Goal: Transaction & Acquisition: Book appointment/travel/reservation

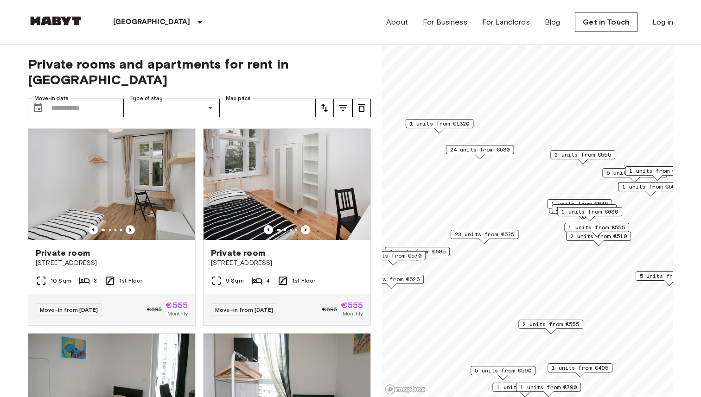
click at [435, 250] on span "4 units from €605" at bounding box center [417, 252] width 57 height 8
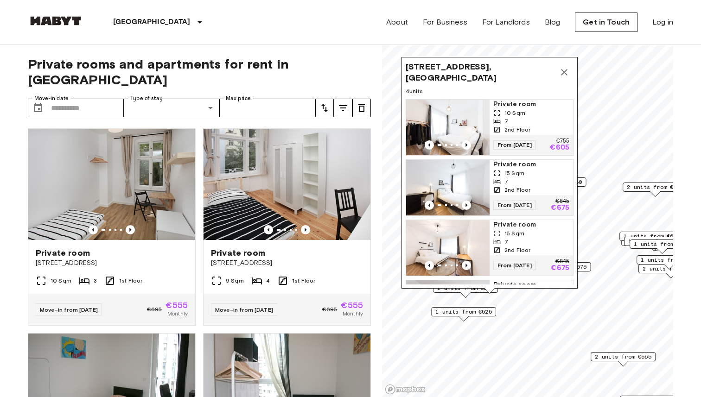
click at [565, 70] on icon "Map marker" at bounding box center [564, 72] width 6 height 6
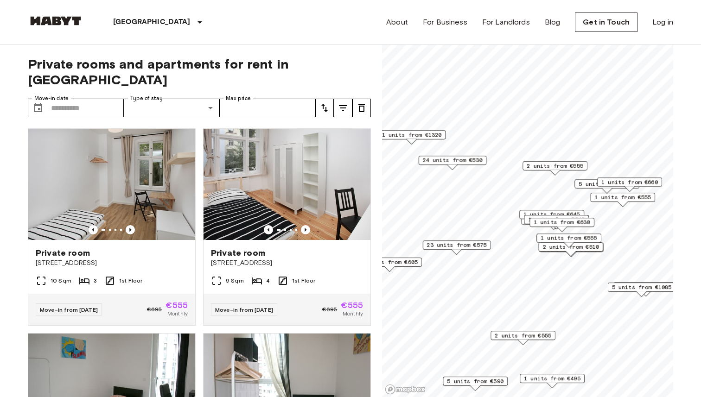
click at [460, 164] on span "24 units from €530" at bounding box center [453, 160] width 60 height 8
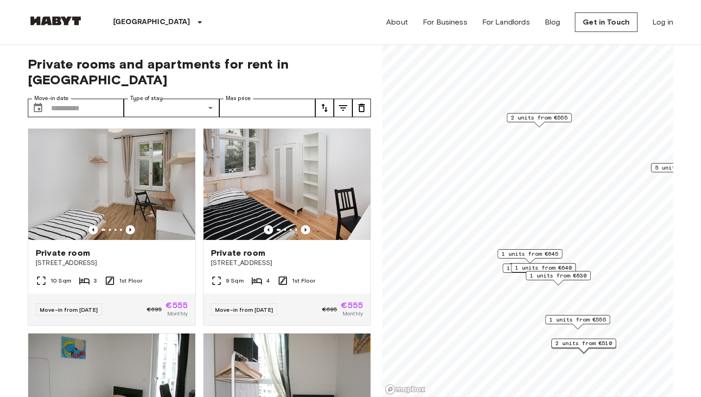
click at [532, 253] on span "1 units from €645" at bounding box center [530, 254] width 57 height 8
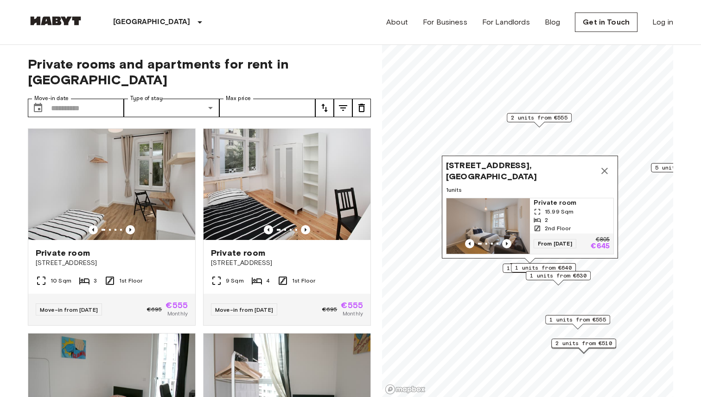
click at [558, 278] on span "1 units from €630" at bounding box center [558, 276] width 57 height 8
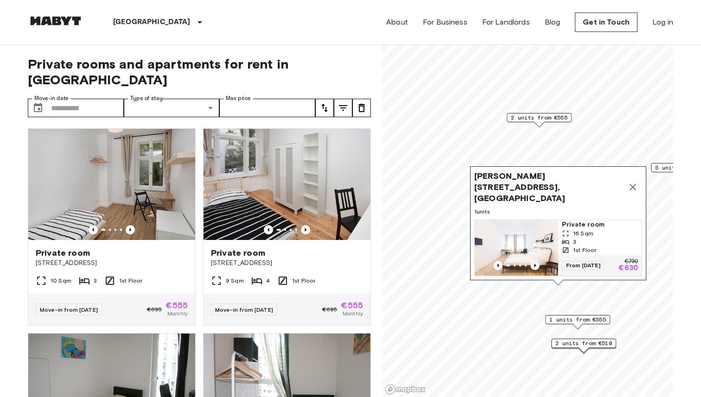
click at [534, 267] on icon "Previous image" at bounding box center [535, 265] width 9 height 9
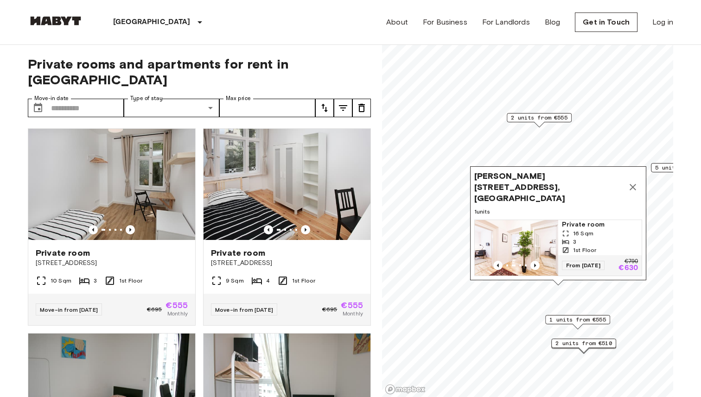
click at [632, 187] on icon "Map marker" at bounding box center [633, 187] width 11 height 11
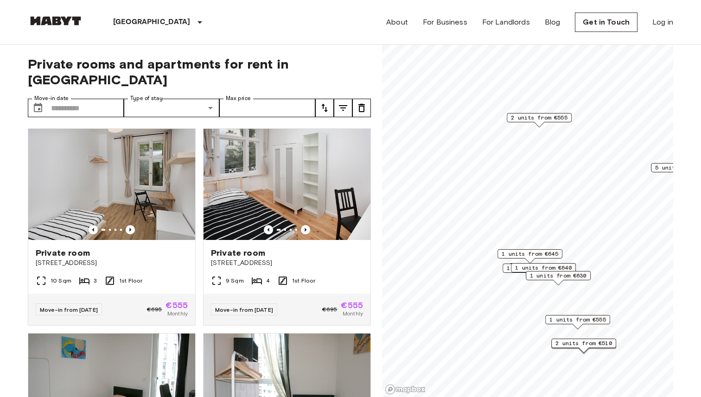
click at [564, 264] on span "1 units from €640" at bounding box center [543, 268] width 57 height 8
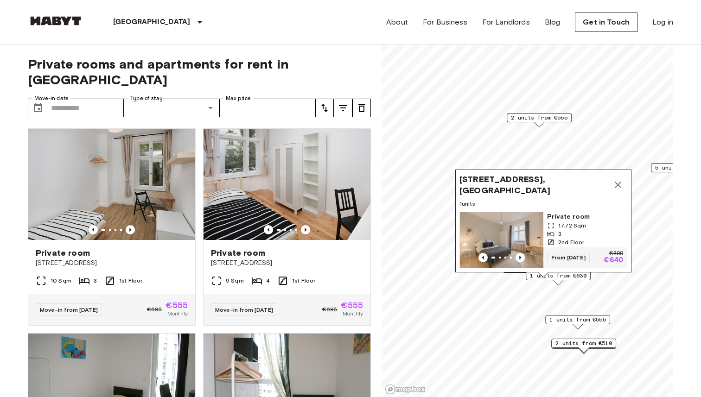
click at [619, 183] on icon "Map marker" at bounding box center [618, 184] width 11 height 11
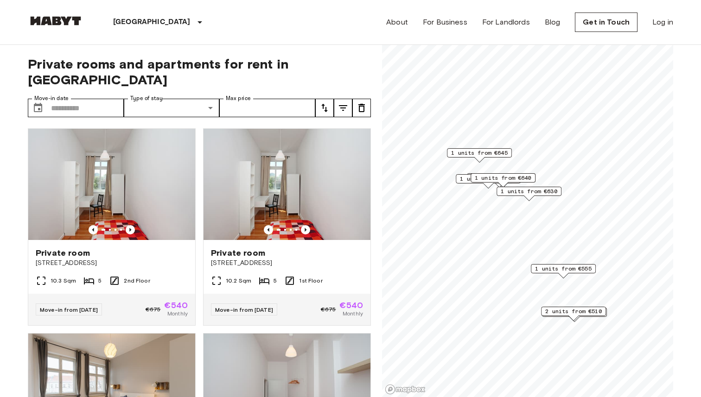
click at [496, 150] on span "1 units from €645" at bounding box center [479, 153] width 57 height 8
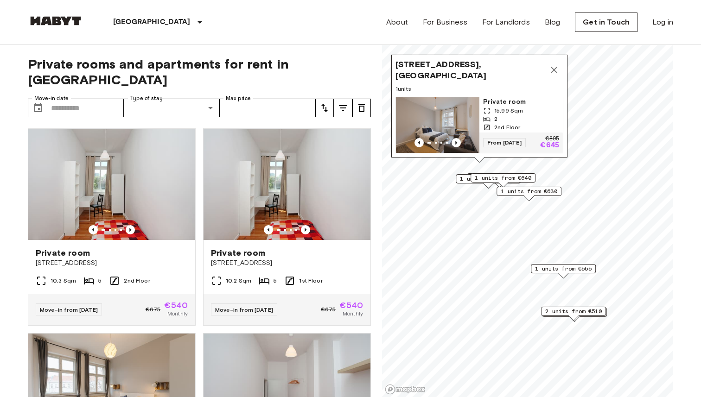
click at [517, 107] on span "15.99 Sqm" at bounding box center [508, 111] width 29 height 8
click at [525, 195] on span "1 units from €630" at bounding box center [529, 191] width 57 height 8
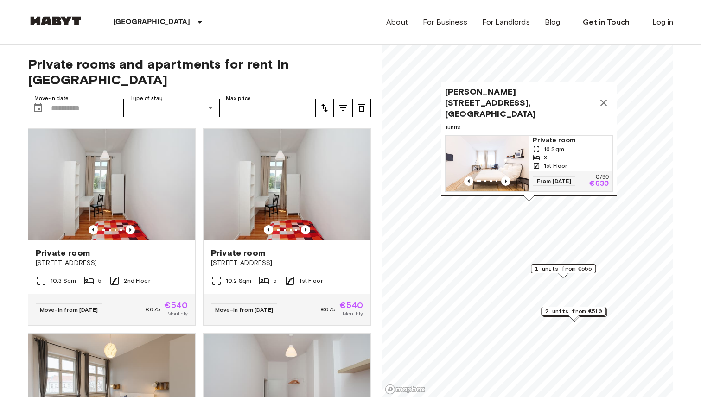
click at [602, 109] on icon "Map marker" at bounding box center [603, 102] width 11 height 11
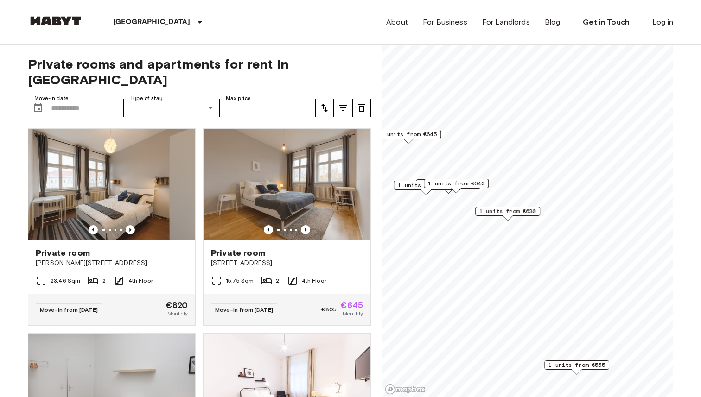
click at [459, 183] on span "1 units from €640" at bounding box center [456, 183] width 57 height 8
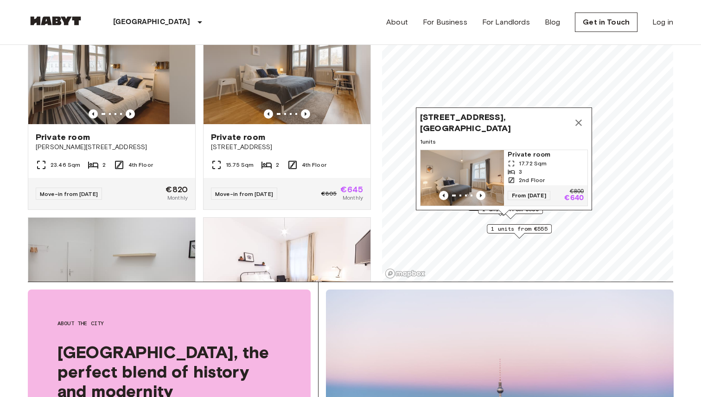
scroll to position [106, 0]
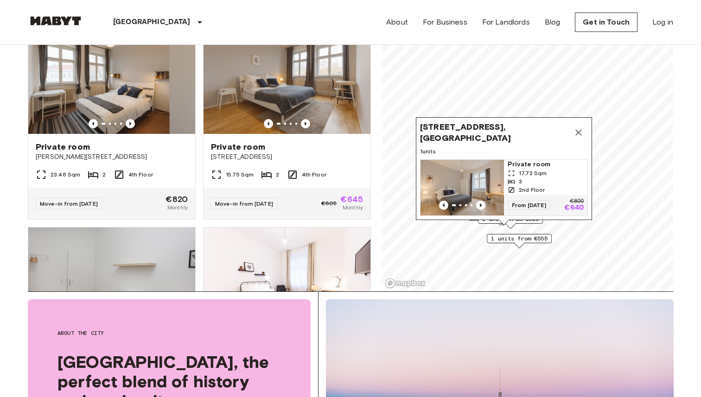
click at [534, 241] on span "1 units from €555" at bounding box center [519, 239] width 57 height 8
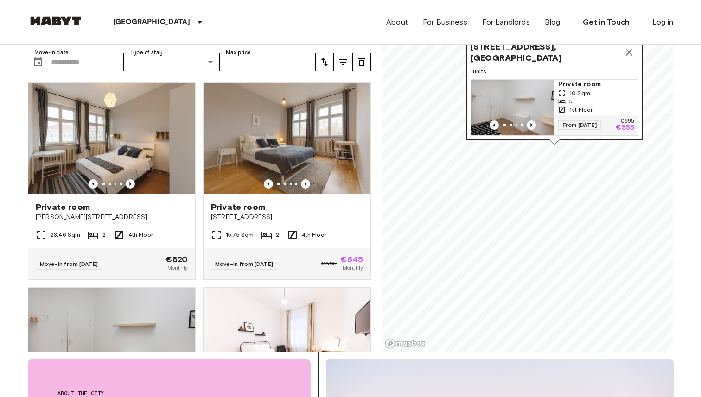
scroll to position [38, 0]
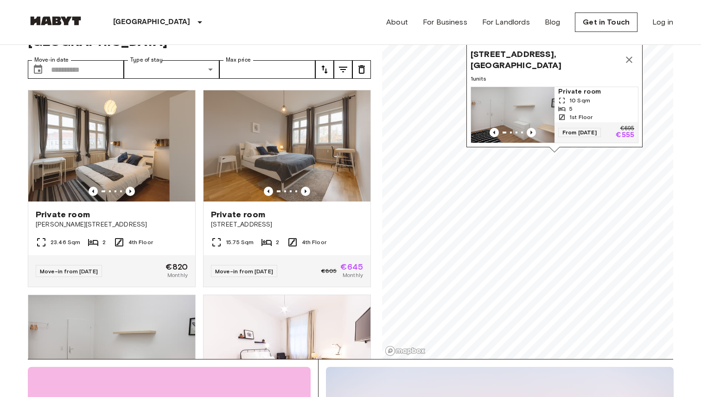
click at [628, 61] on icon "Map marker" at bounding box center [629, 59] width 11 height 11
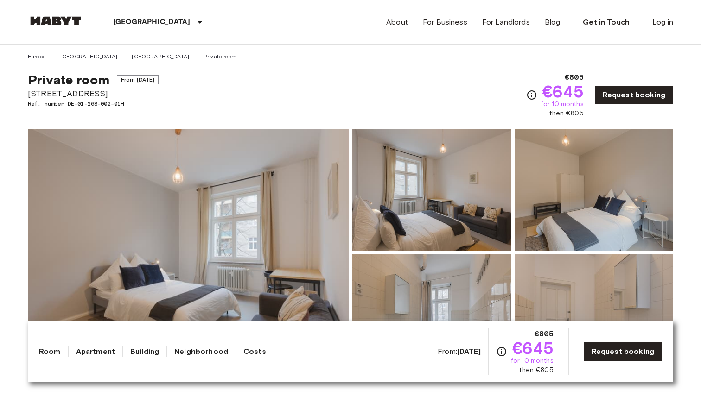
click at [165, 199] on img at bounding box center [188, 252] width 321 height 247
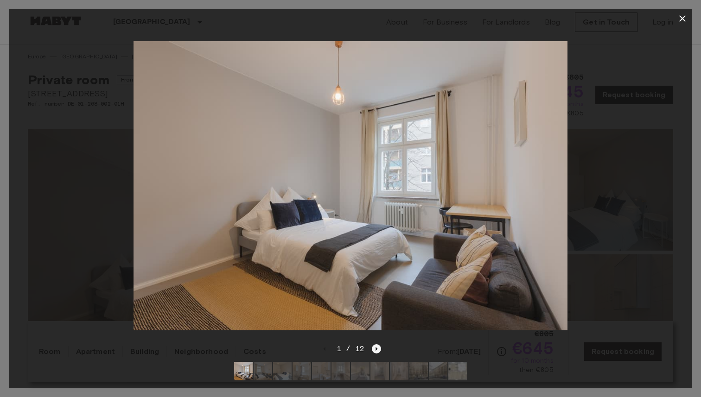
click at [379, 347] on icon "Next image" at bounding box center [376, 349] width 9 height 9
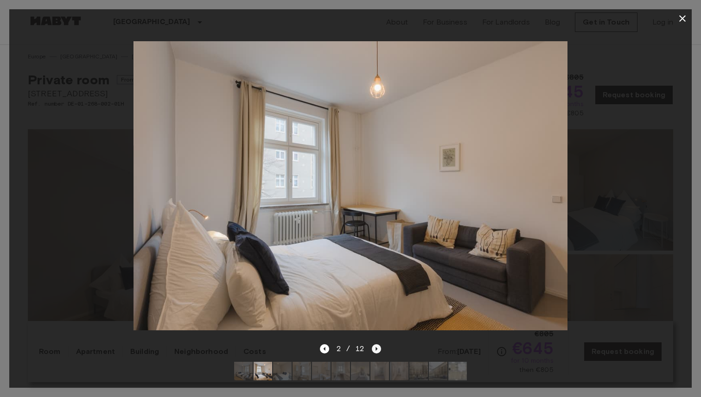
click at [379, 347] on icon "Next image" at bounding box center [376, 349] width 9 height 9
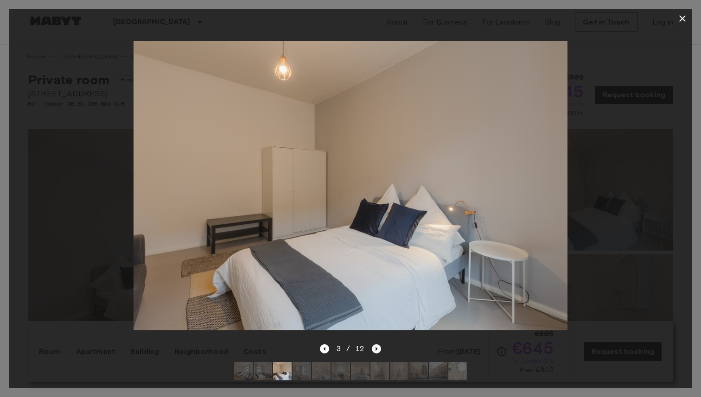
click at [379, 347] on icon "Next image" at bounding box center [376, 349] width 9 height 9
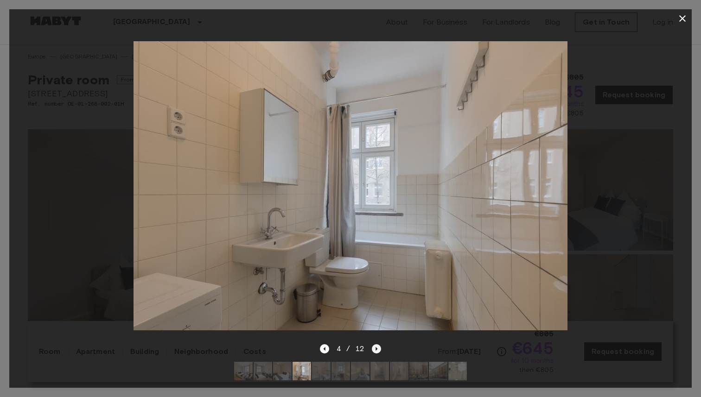
click at [379, 347] on icon "Next image" at bounding box center [376, 349] width 9 height 9
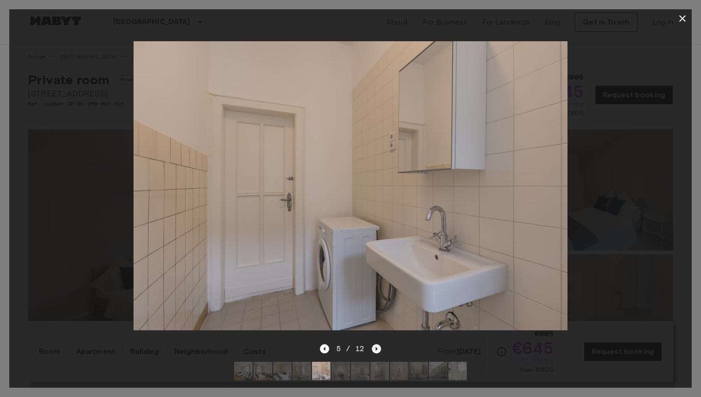
click at [379, 347] on icon "Next image" at bounding box center [376, 349] width 9 height 9
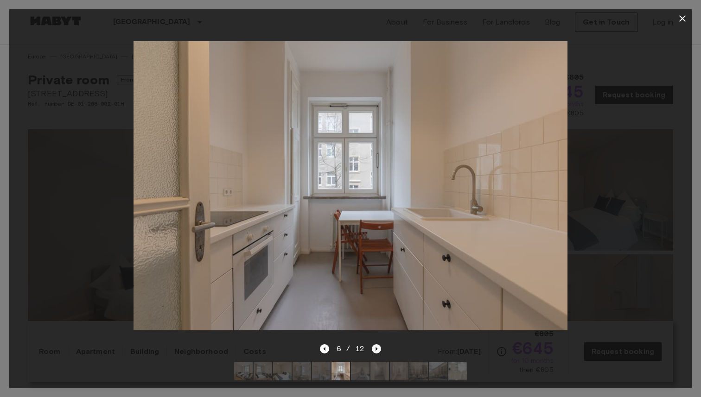
click at [379, 347] on icon "Next image" at bounding box center [376, 349] width 9 height 9
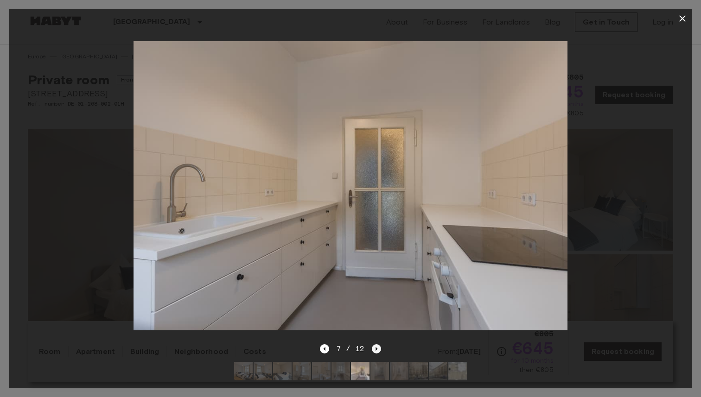
click at [379, 347] on icon "Next image" at bounding box center [376, 349] width 9 height 9
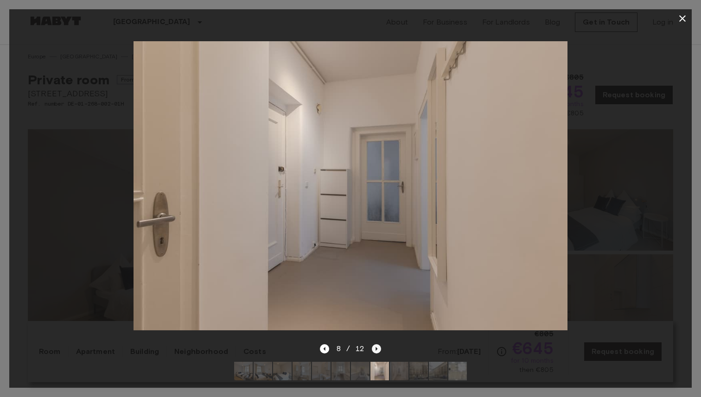
click at [377, 350] on icon "Next image" at bounding box center [376, 349] width 9 height 9
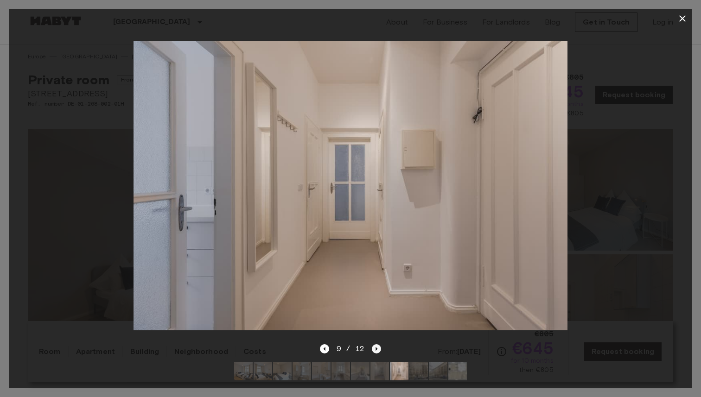
click at [377, 350] on icon "Next image" at bounding box center [376, 349] width 9 height 9
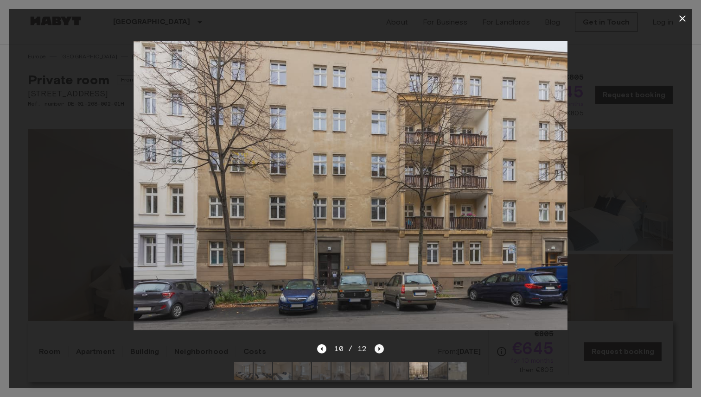
click at [377, 350] on icon "Next image" at bounding box center [379, 349] width 9 height 9
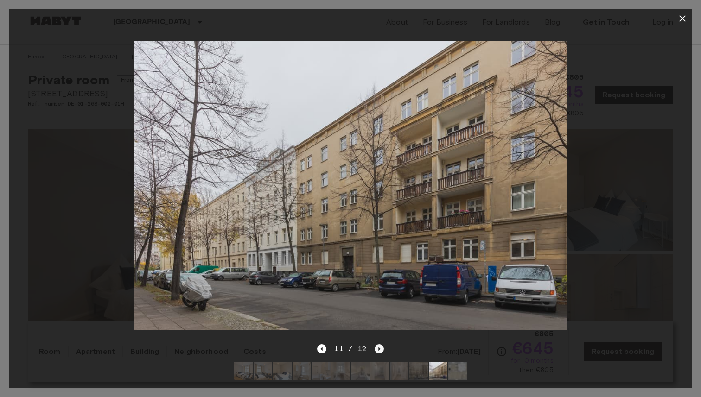
click at [377, 350] on icon "Next image" at bounding box center [379, 349] width 9 height 9
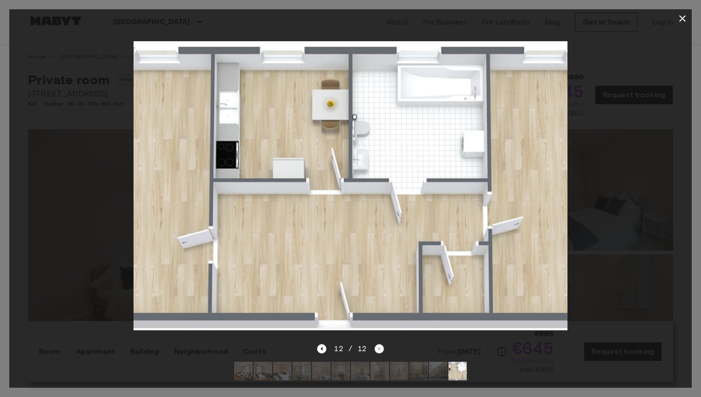
click at [377, 350] on div "12 / 12" at bounding box center [350, 349] width 66 height 11
click at [321, 353] on icon "Previous image" at bounding box center [321, 349] width 9 height 9
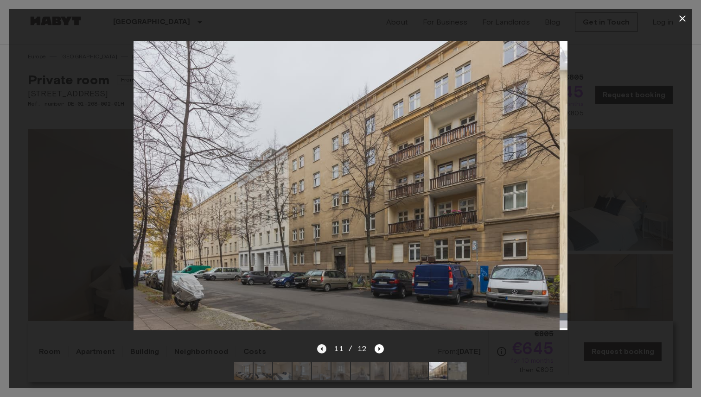
click at [321, 353] on icon "Previous image" at bounding box center [321, 349] width 9 height 9
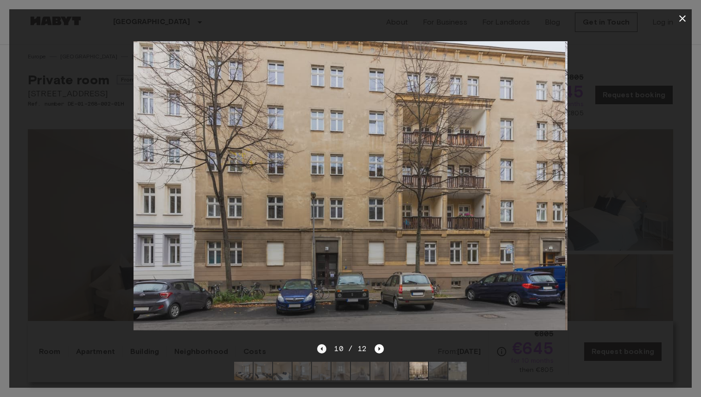
click at [321, 353] on icon "Previous image" at bounding box center [321, 349] width 9 height 9
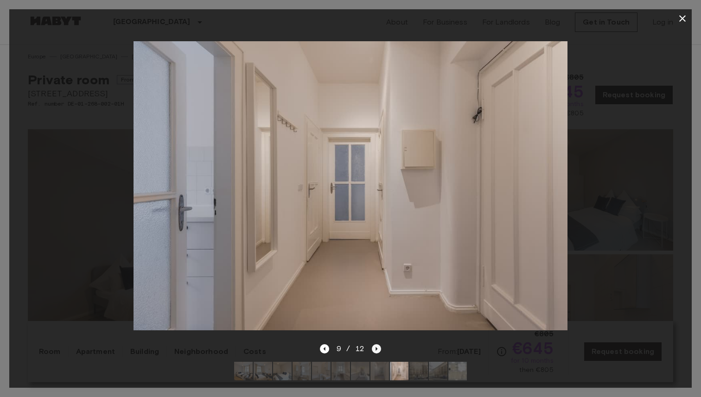
click at [377, 349] on icon "Next image" at bounding box center [376, 349] width 9 height 9
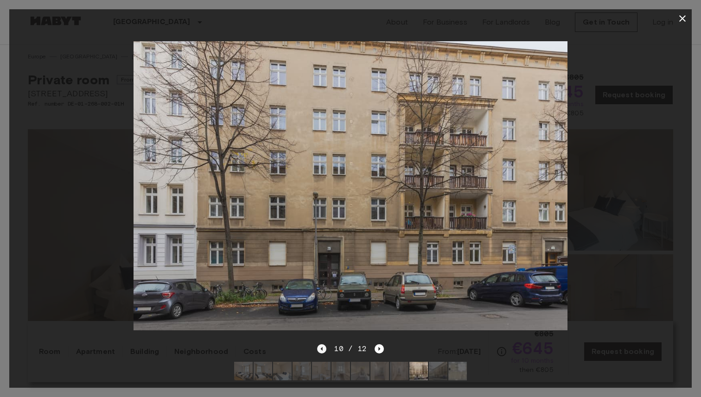
click at [325, 352] on icon "Previous image" at bounding box center [321, 349] width 9 height 9
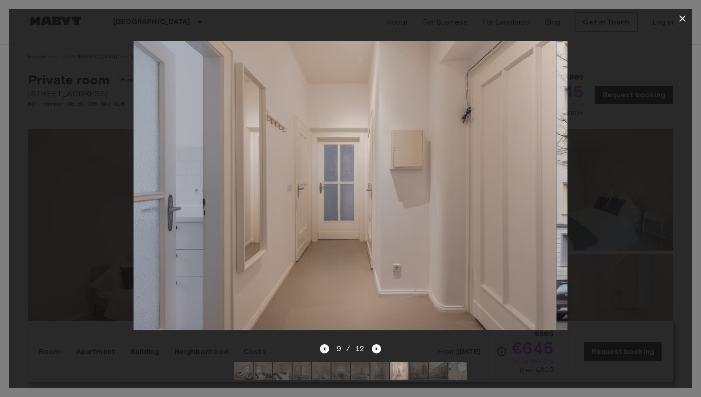
click at [325, 352] on icon "Previous image" at bounding box center [324, 349] width 9 height 9
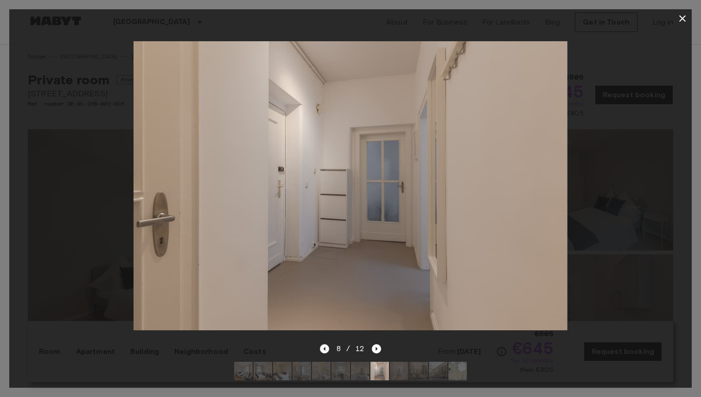
click at [325, 352] on icon "Previous image" at bounding box center [324, 349] width 9 height 9
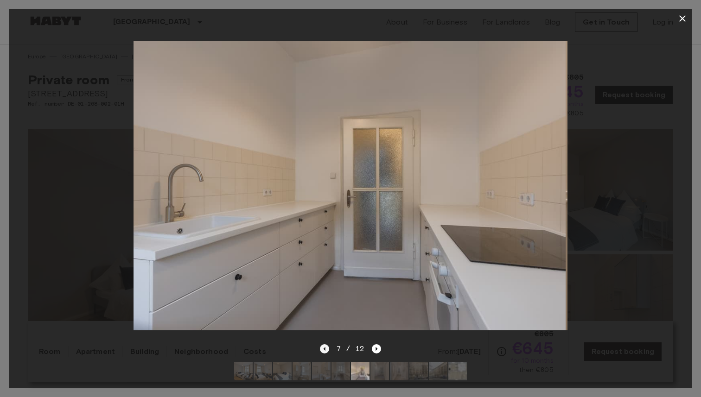
click at [325, 352] on icon "Previous image" at bounding box center [324, 349] width 9 height 9
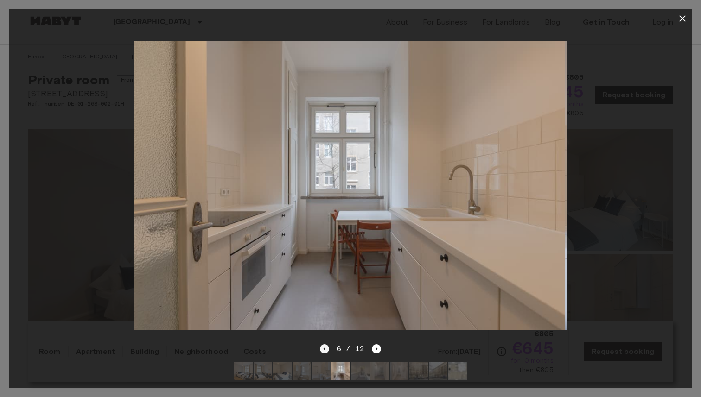
click at [325, 352] on icon "Previous image" at bounding box center [324, 349] width 9 height 9
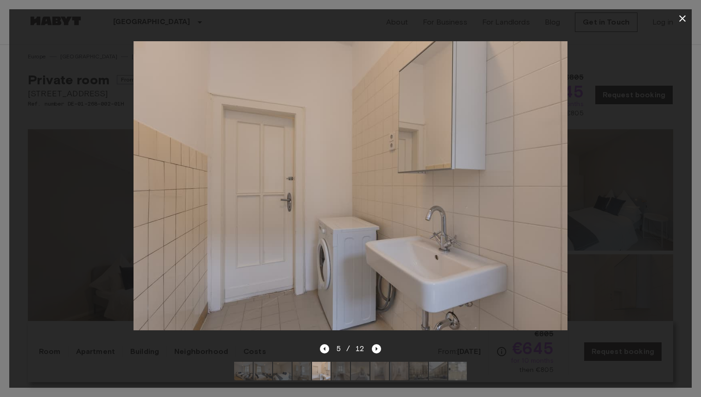
click at [682, 15] on icon "button" at bounding box center [682, 18] width 11 height 11
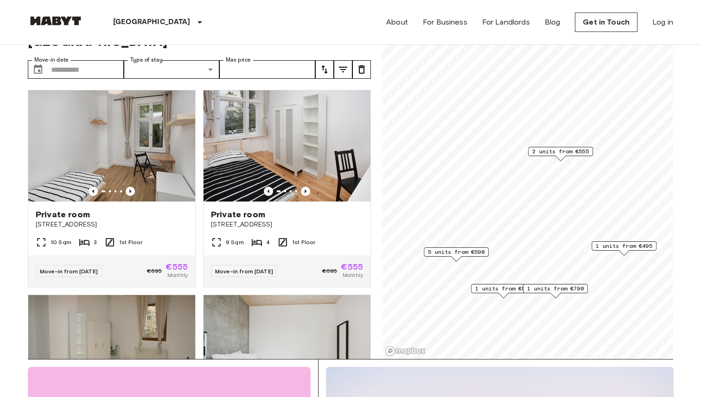
click at [557, 288] on span "1 units from €790" at bounding box center [555, 289] width 57 height 8
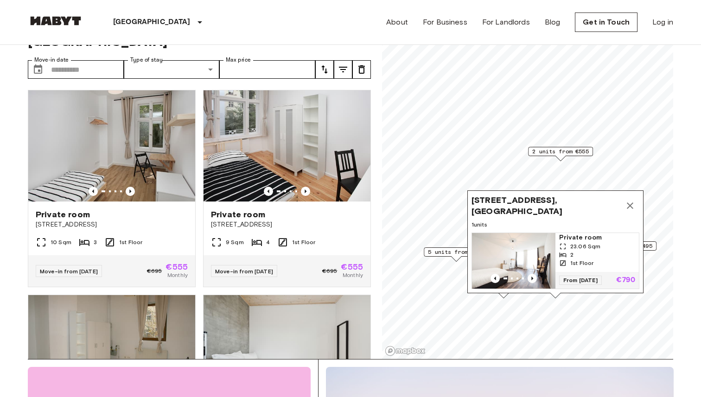
click at [599, 244] on span "23.06 Sqm" at bounding box center [585, 247] width 30 height 8
click at [635, 208] on icon "Map marker" at bounding box center [630, 205] width 11 height 11
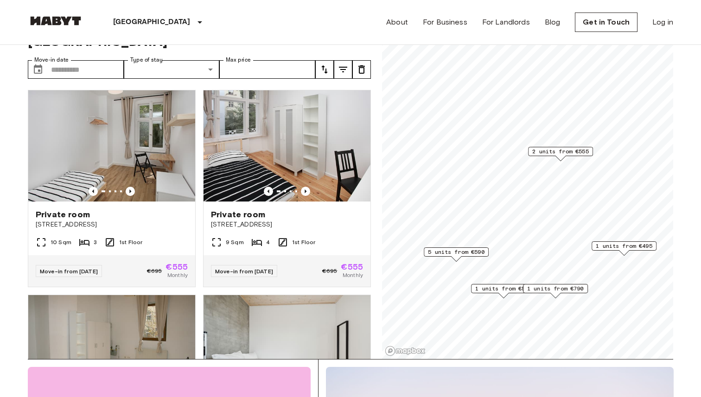
click at [505, 291] on span "1 units from €565" at bounding box center [503, 289] width 57 height 8
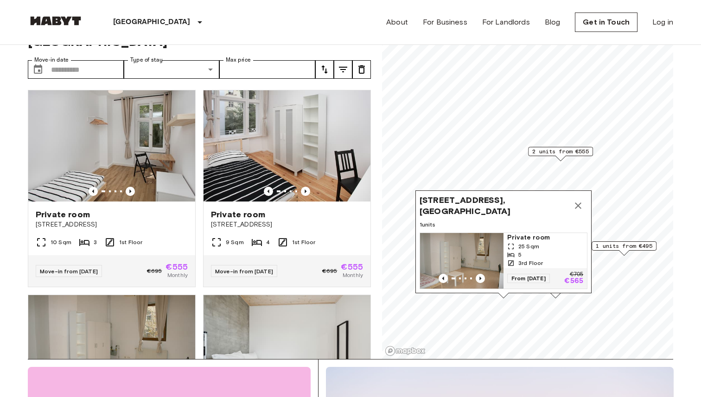
click at [582, 208] on icon "Map marker" at bounding box center [578, 205] width 11 height 11
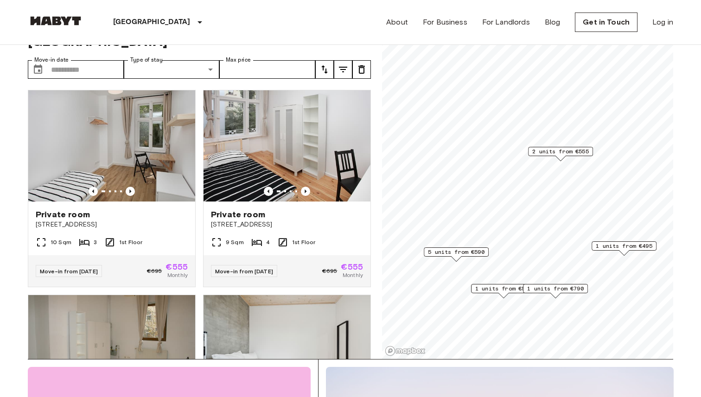
click at [458, 253] on span "5 units from €590" at bounding box center [456, 252] width 57 height 8
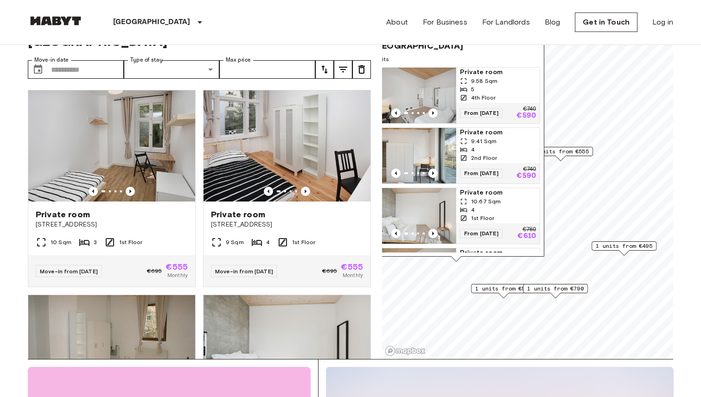
click at [485, 72] on span "Private room" at bounding box center [498, 72] width 76 height 9
click at [506, 291] on span "1 units from €565" at bounding box center [503, 289] width 57 height 8
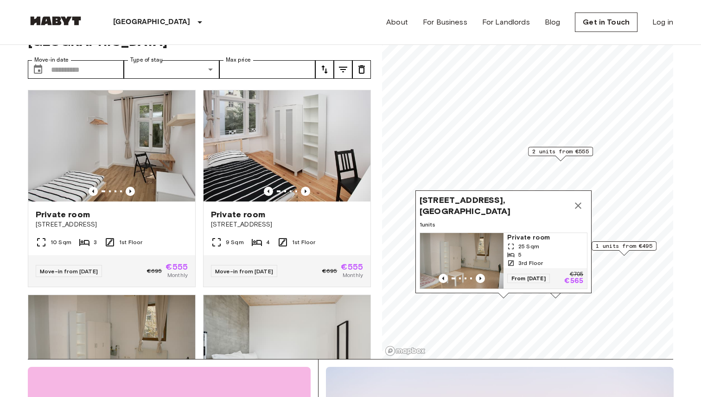
click at [577, 208] on icon "Map marker" at bounding box center [578, 205] width 11 height 11
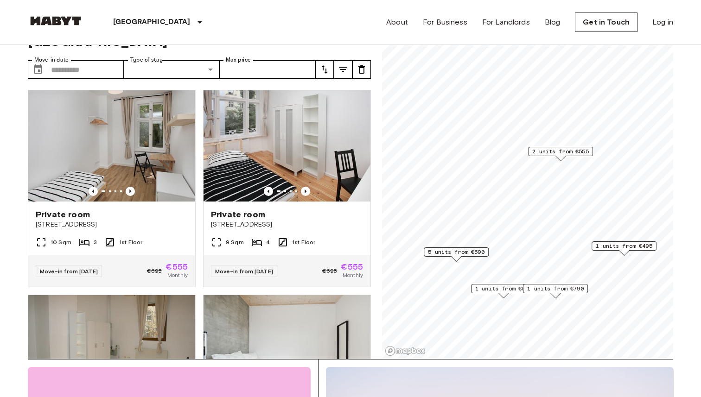
click at [556, 288] on span "1 units from €790" at bounding box center [555, 289] width 57 height 8
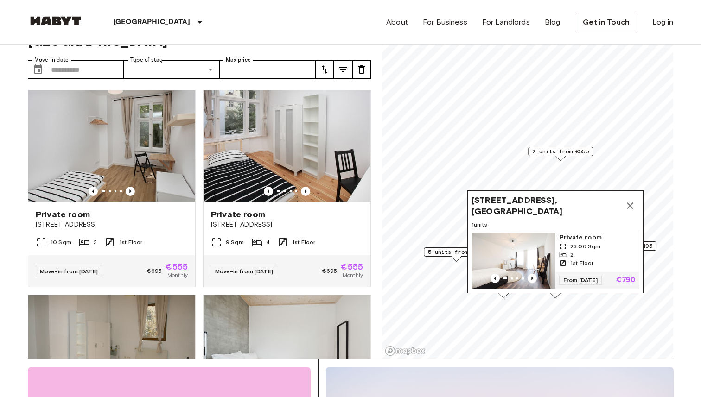
click at [652, 248] on span "1 units from €495" at bounding box center [624, 246] width 57 height 8
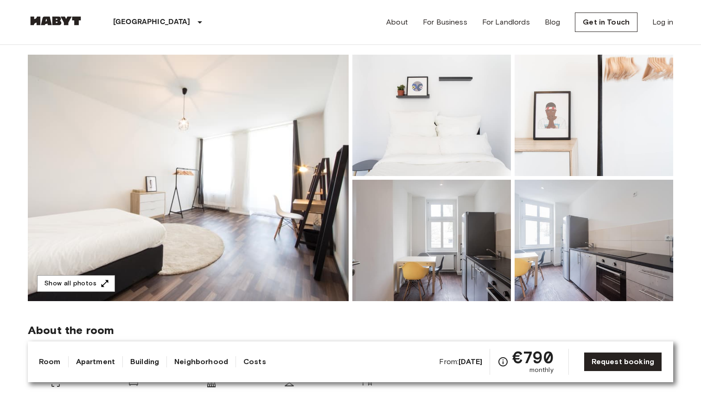
scroll to position [65, 0]
click at [243, 185] on img at bounding box center [188, 177] width 321 height 247
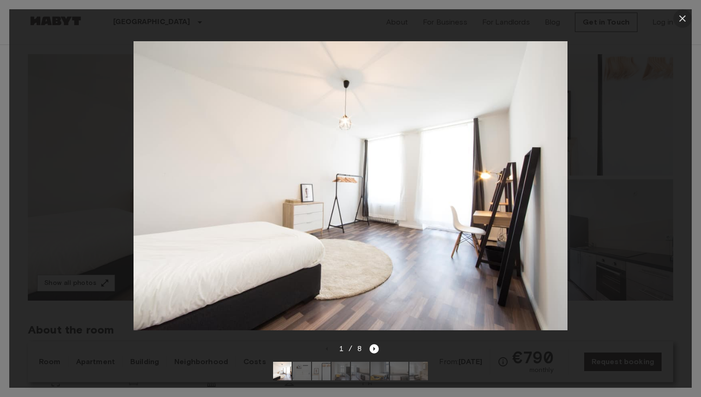
click at [680, 20] on icon "button" at bounding box center [682, 18] width 6 height 6
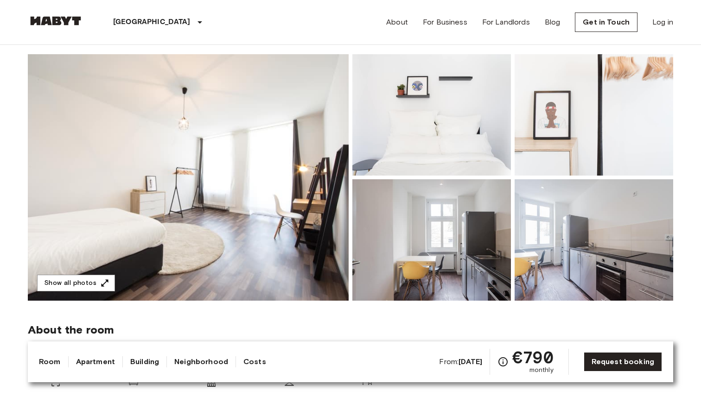
click at [466, 149] on img at bounding box center [431, 115] width 159 height 122
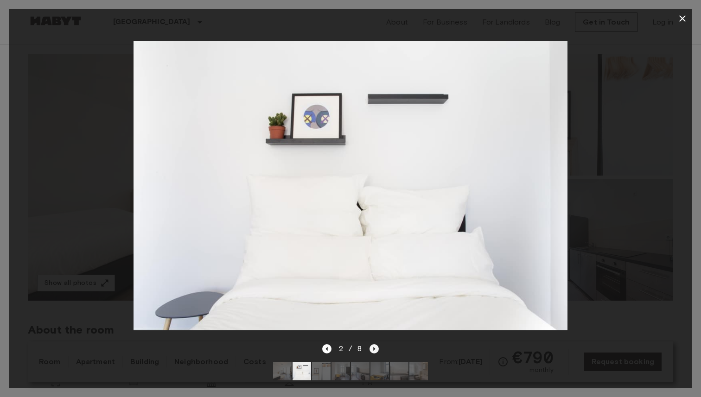
click at [374, 349] on icon "Next image" at bounding box center [375, 349] width 2 height 4
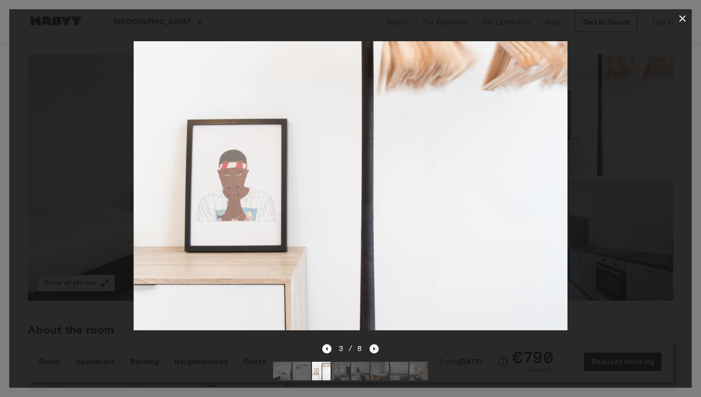
click at [374, 349] on icon "Next image" at bounding box center [375, 349] width 2 height 4
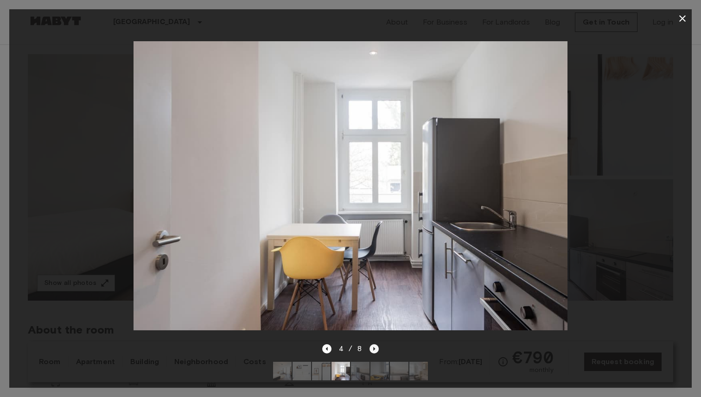
click at [374, 349] on icon "Next image" at bounding box center [375, 349] width 2 height 4
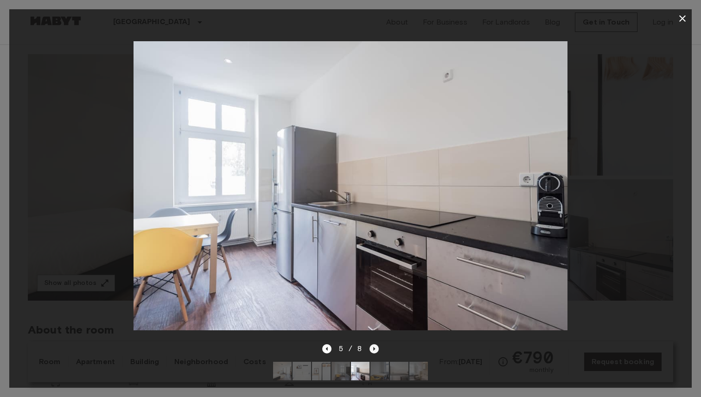
click at [374, 349] on icon "Next image" at bounding box center [375, 349] width 2 height 4
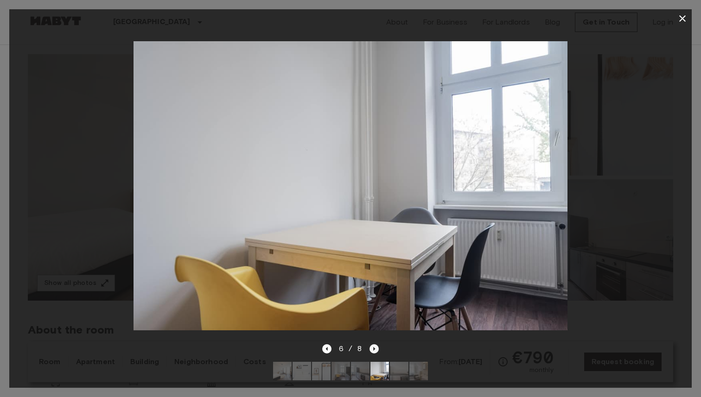
click at [374, 349] on icon "Next image" at bounding box center [375, 349] width 2 height 4
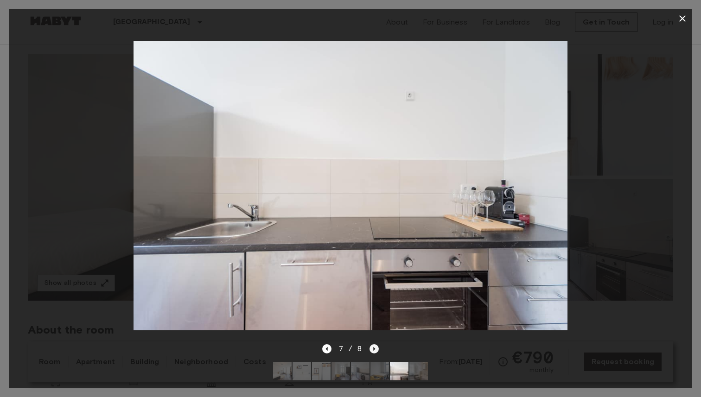
click at [374, 349] on icon "Next image" at bounding box center [375, 349] width 2 height 4
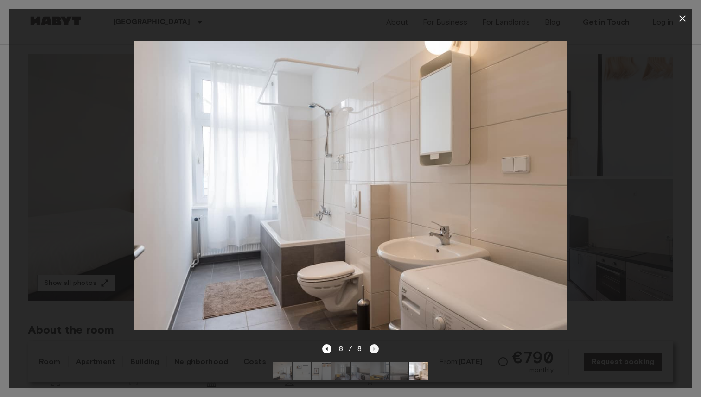
click at [373, 349] on div "8 / 8" at bounding box center [350, 349] width 57 height 11
click at [631, 218] on div at bounding box center [350, 186] width 683 height 316
click at [683, 18] on icon "button" at bounding box center [682, 18] width 6 height 6
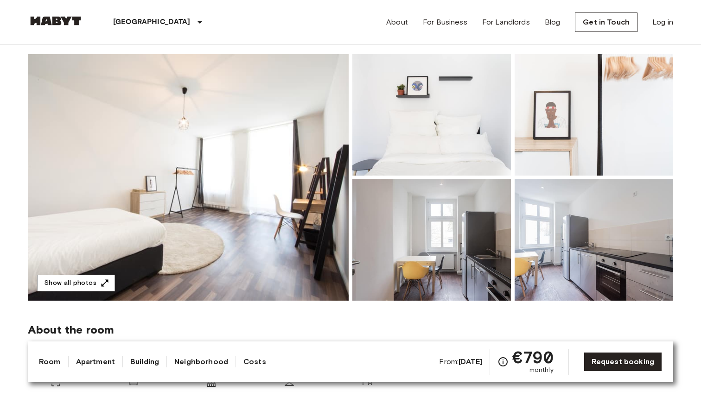
click at [433, 256] on img at bounding box center [431, 240] width 159 height 122
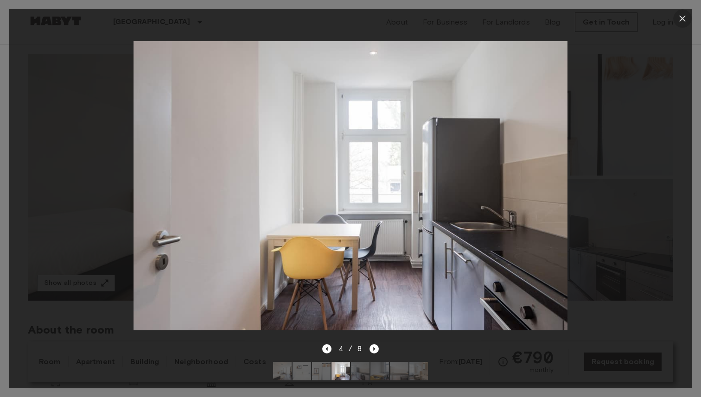
click at [680, 21] on icon "button" at bounding box center [682, 18] width 11 height 11
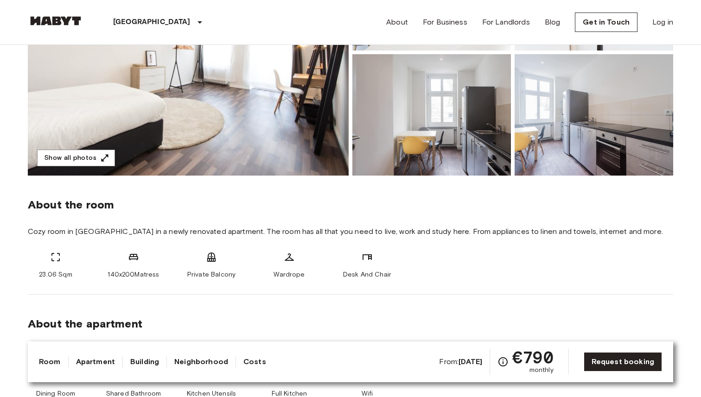
scroll to position [192, 0]
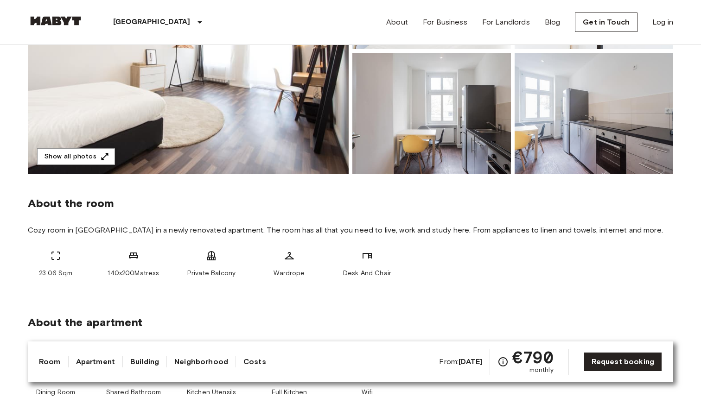
click at [338, 203] on span "About the room" at bounding box center [351, 204] width 646 height 14
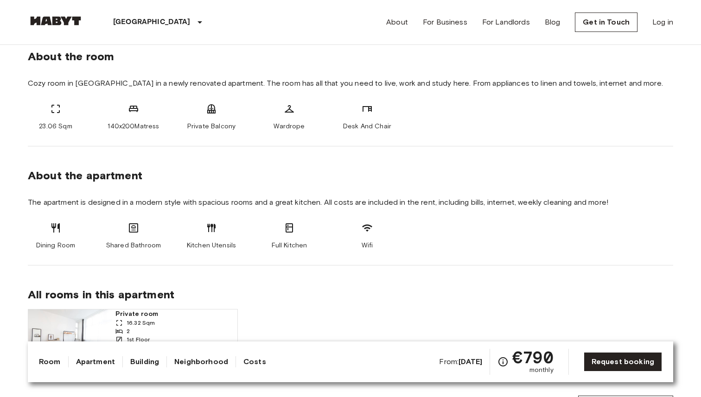
scroll to position [340, 0]
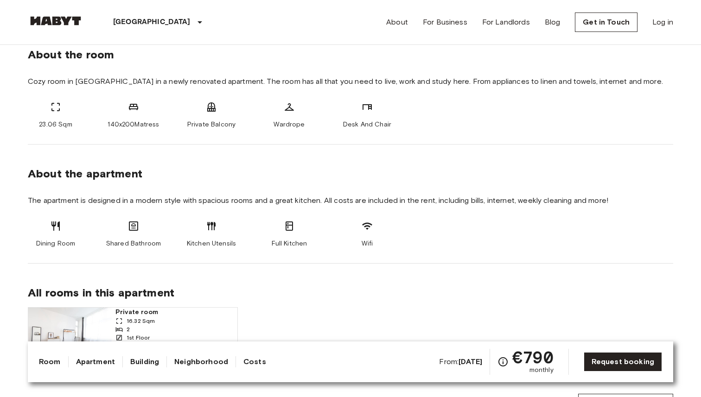
click at [337, 192] on section "About the apartment The apartment is designed in a modern style with spacious r…" at bounding box center [351, 204] width 646 height 119
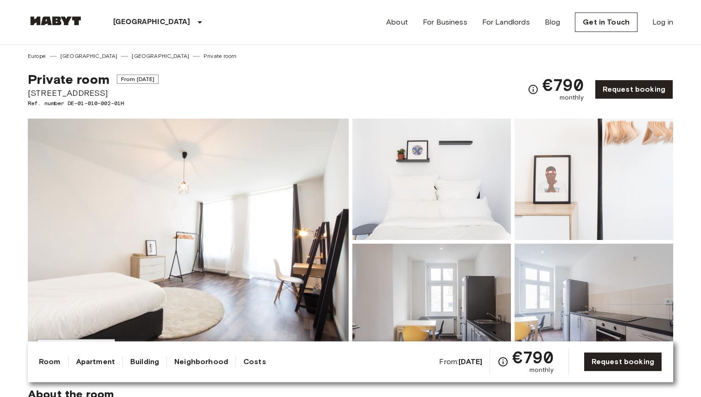
scroll to position [0, 0]
drag, startPoint x: 92, startPoint y: 93, endPoint x: 16, endPoint y: 93, distance: 76.5
copy span "[STREET_ADDRESS]"
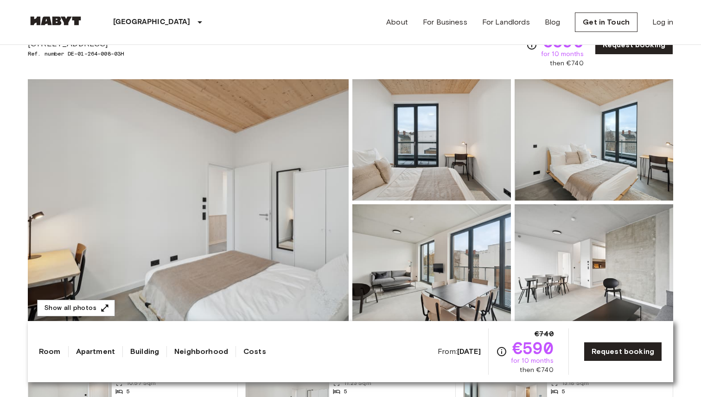
scroll to position [65, 0]
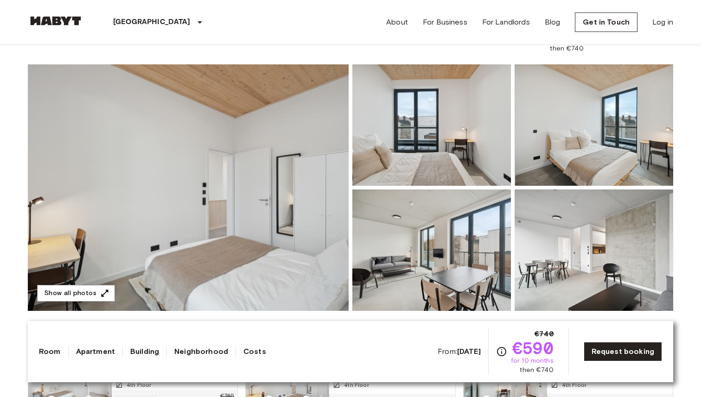
click at [298, 162] on img at bounding box center [188, 187] width 321 height 247
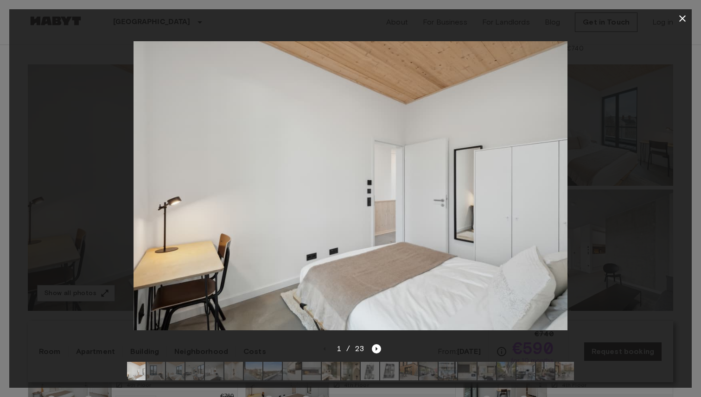
click at [681, 20] on icon "button" at bounding box center [682, 18] width 6 height 6
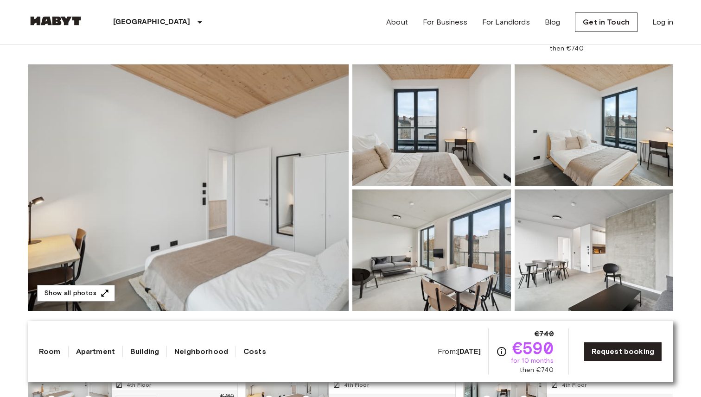
click at [661, 49] on div "€740 €590 for 10 months then €740 Request booking" at bounding box center [599, 30] width 147 height 46
